Goal: Information Seeking & Learning: Learn about a topic

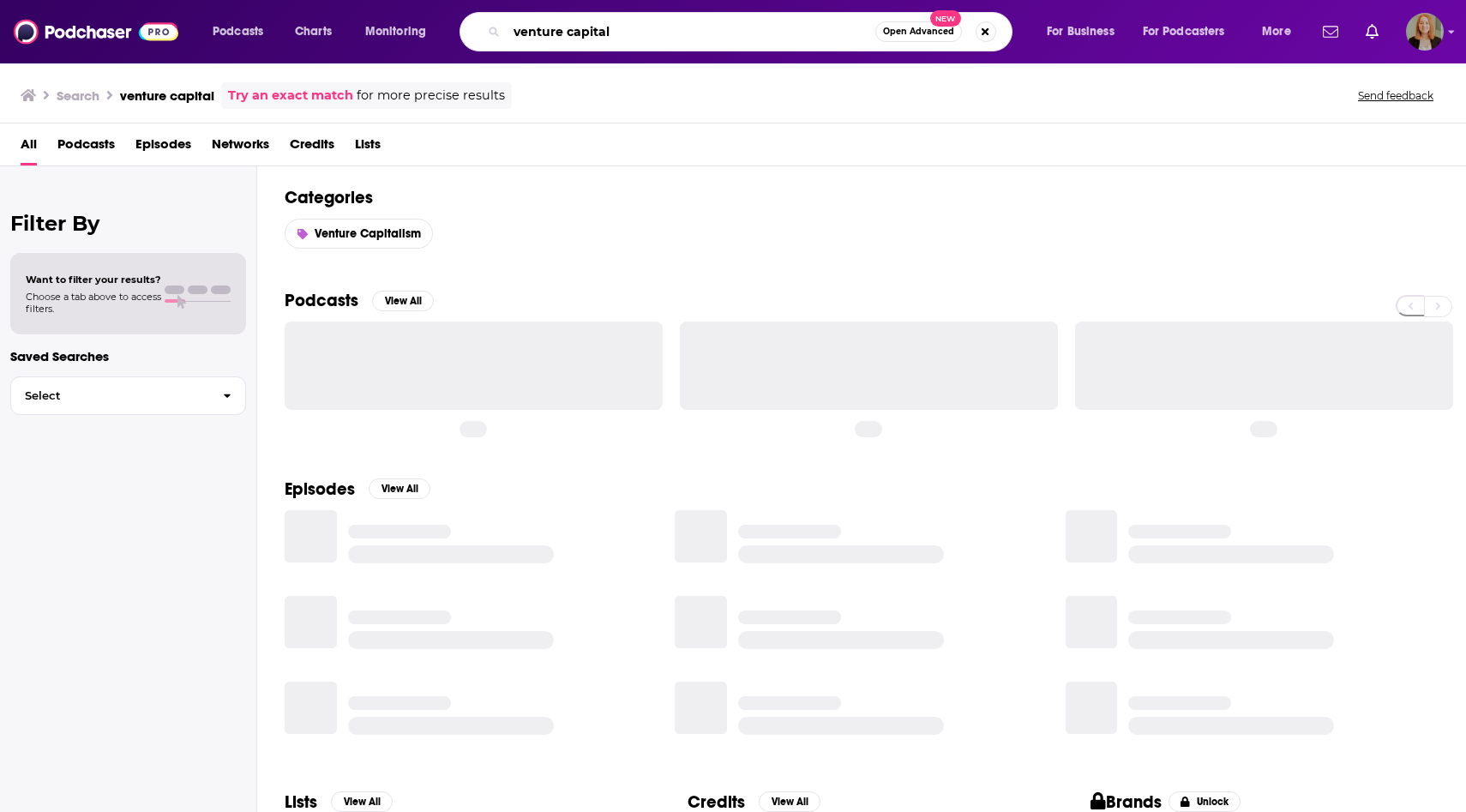
drag, startPoint x: 592, startPoint y: 32, endPoint x: 466, endPoint y: 20, distance: 126.6
click at [466, 21] on div "venture capital Open Advanced New" at bounding box center [736, 32] width 553 height 40
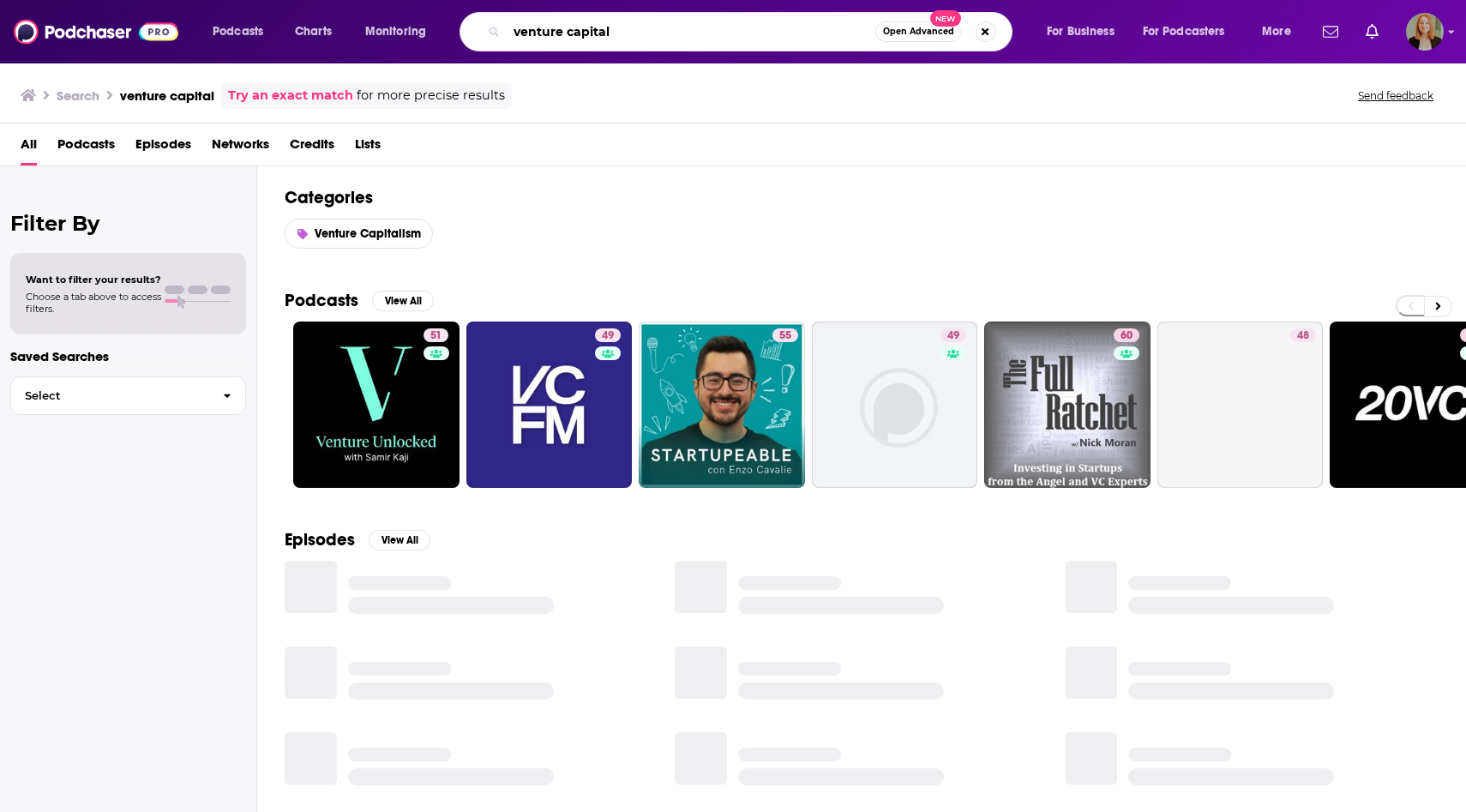
paste input "Co-host of Vanguards of Health Care"
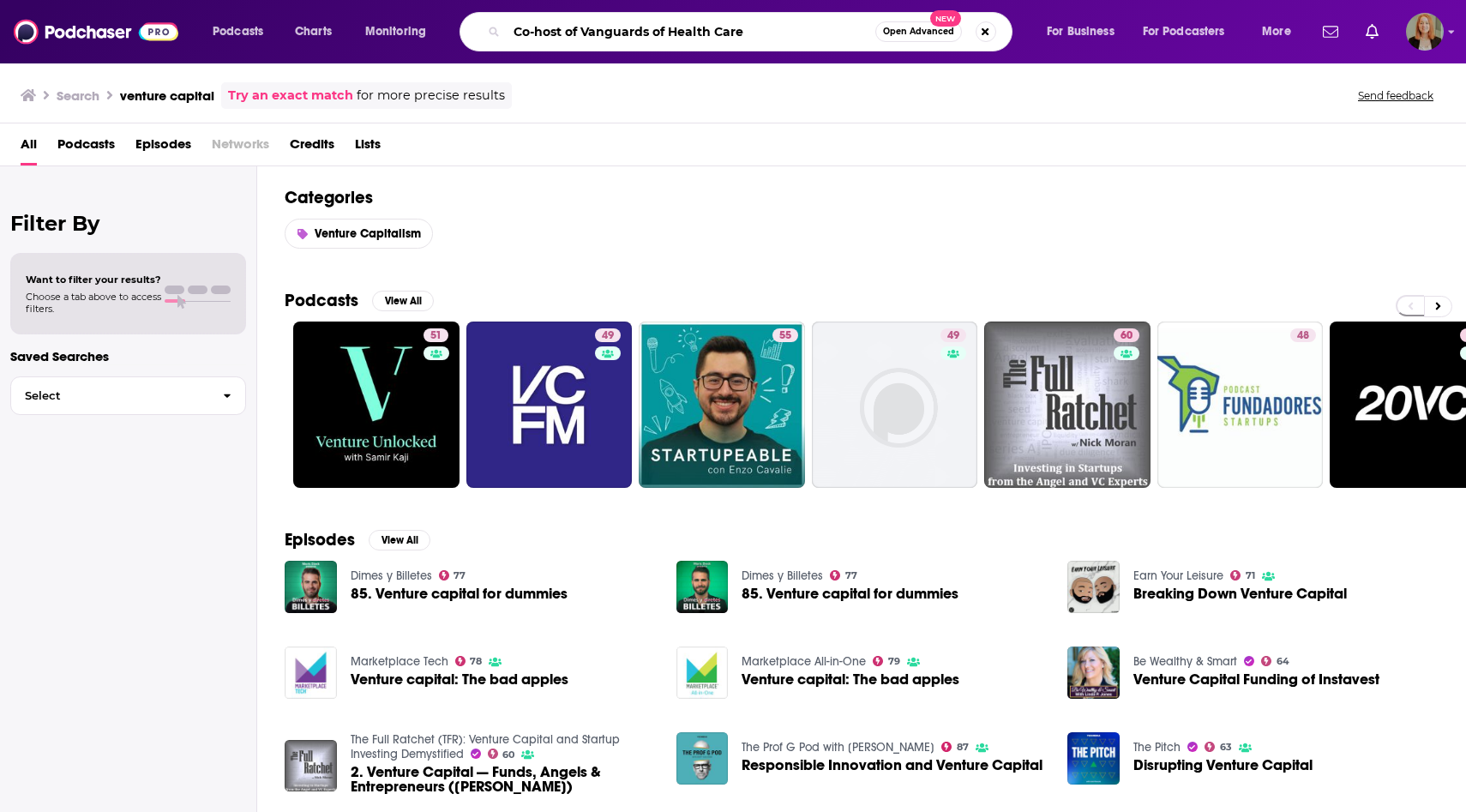
drag, startPoint x: 583, startPoint y: 26, endPoint x: 460, endPoint y: 25, distance: 123.0
click at [460, 25] on div "Co-host of Vanguards of Health Care Open Advanced New" at bounding box center [736, 32] width 553 height 40
type input "Vanguards of Health Care"
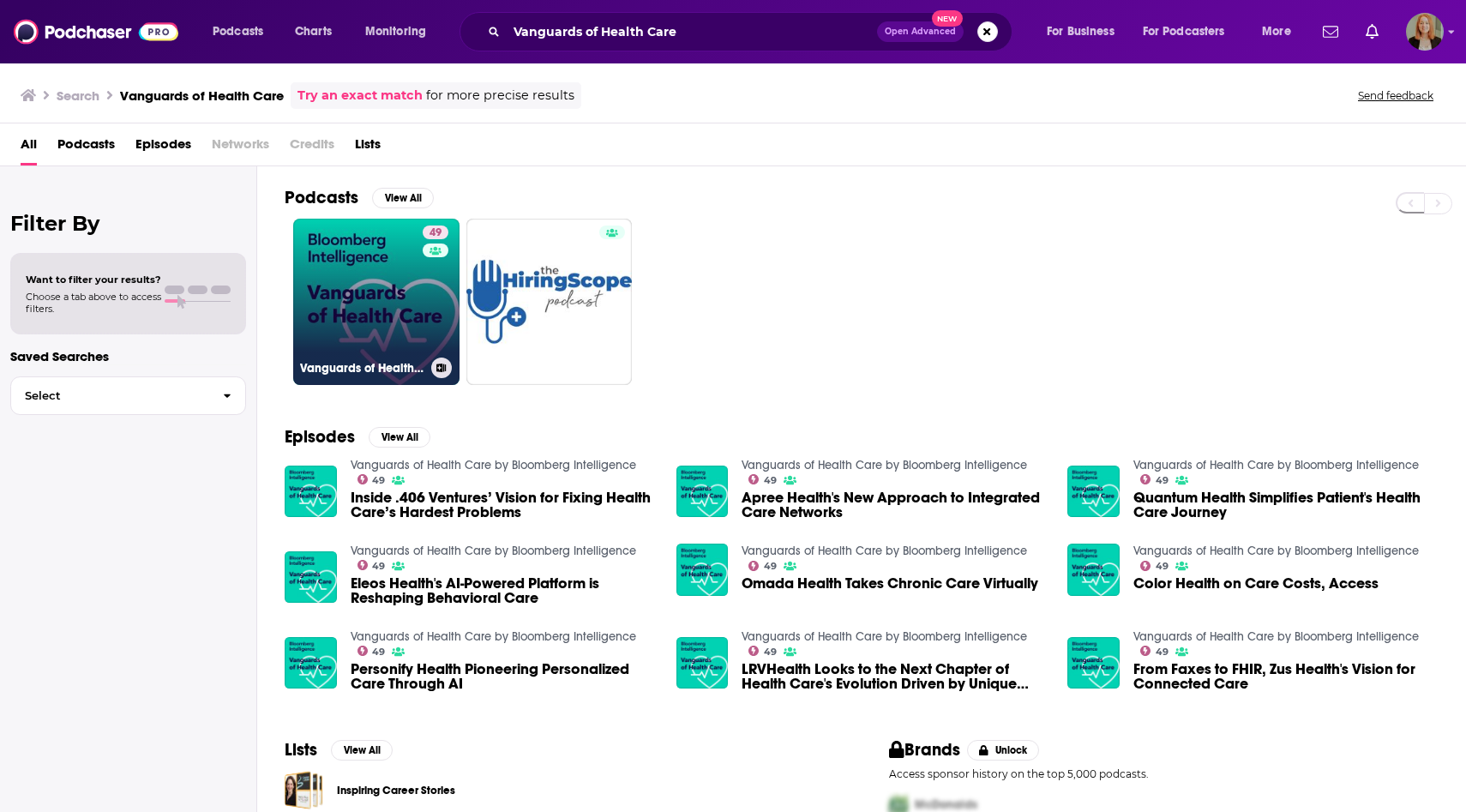
click at [325, 253] on link "49 Vanguards of Health Care by Bloomberg Intelligence" at bounding box center [376, 301] width 166 height 166
